Goal: Navigation & Orientation: Find specific page/section

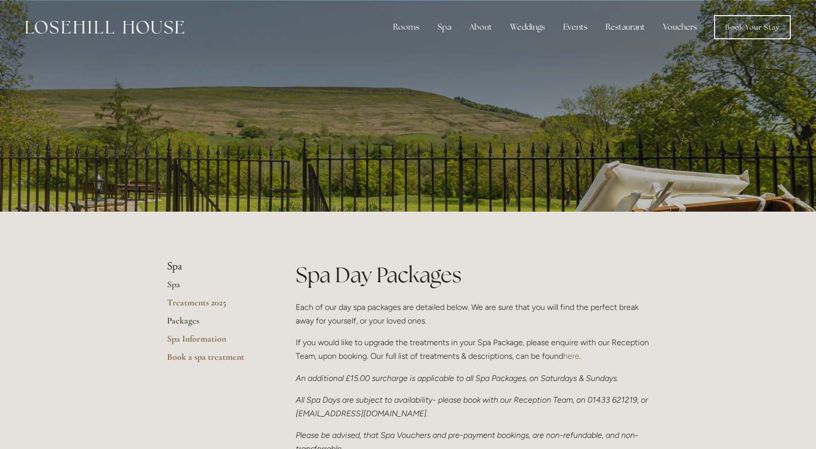
click at [178, 286] on link "Spa" at bounding box center [215, 288] width 96 height 18
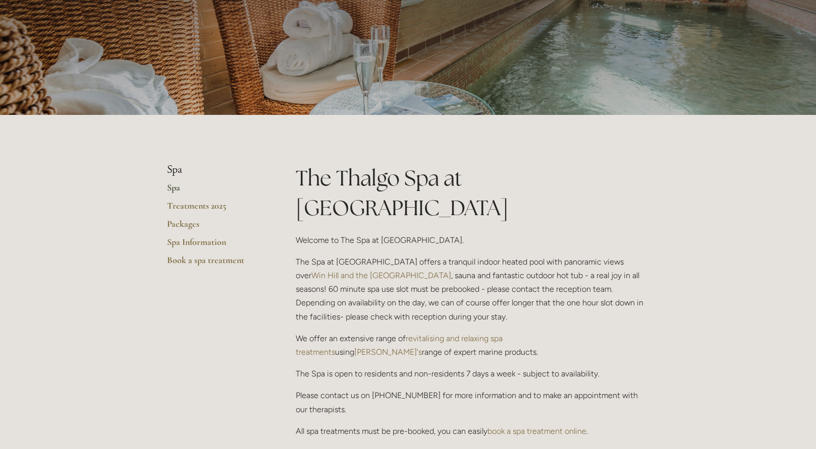
scroll to position [107, 0]
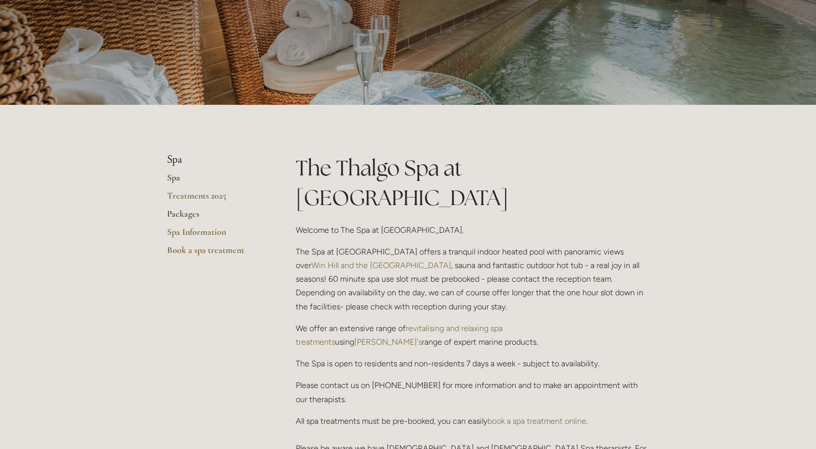
click at [196, 216] on link "Packages" at bounding box center [215, 217] width 96 height 18
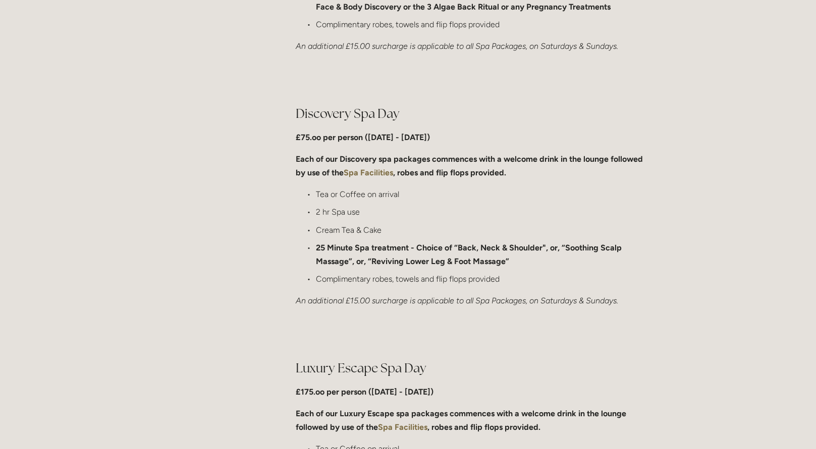
scroll to position [716, 0]
